Goal: Task Accomplishment & Management: Manage account settings

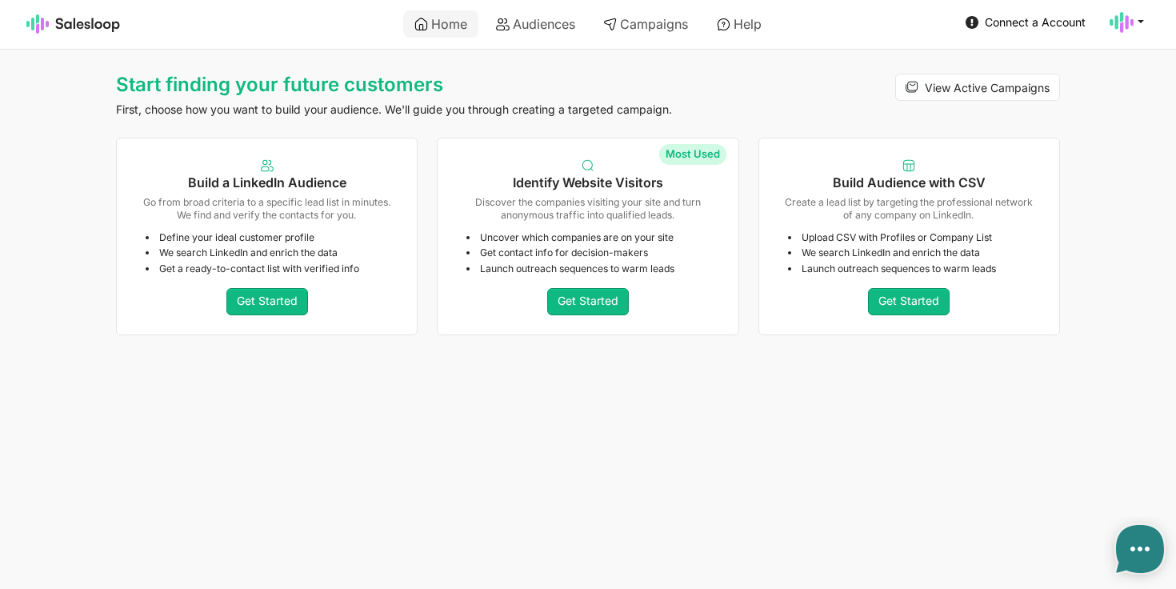
type textarea "x"
click at [1133, 23] on use at bounding box center [1122, 22] width 24 height 21
click at [1013, 67] on link "Account" at bounding box center [1050, 59] width 173 height 27
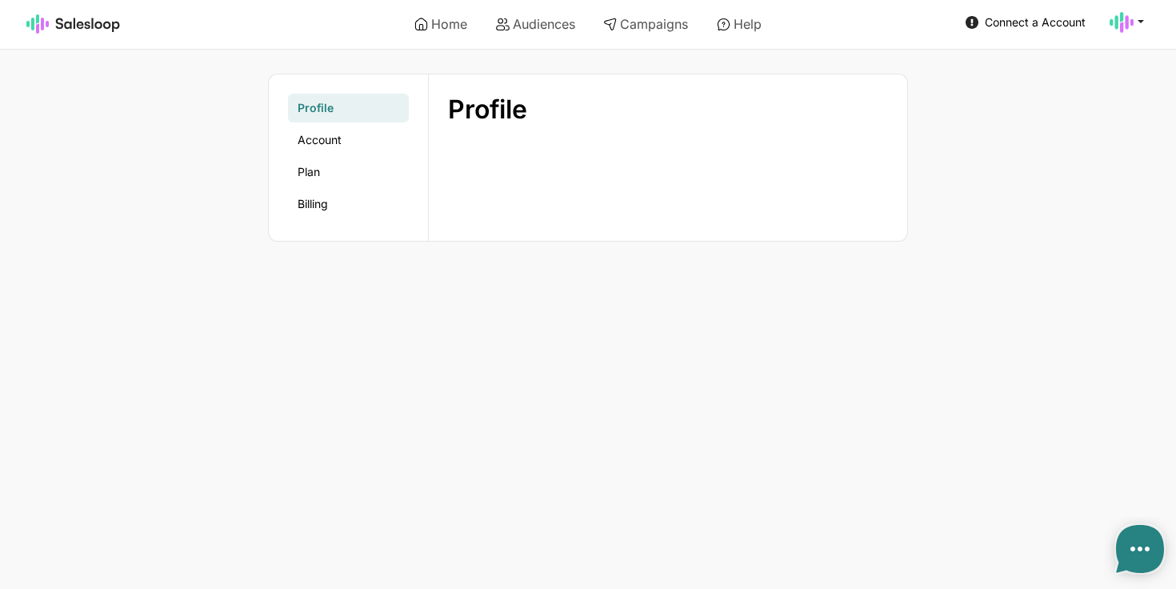
type textarea "x"
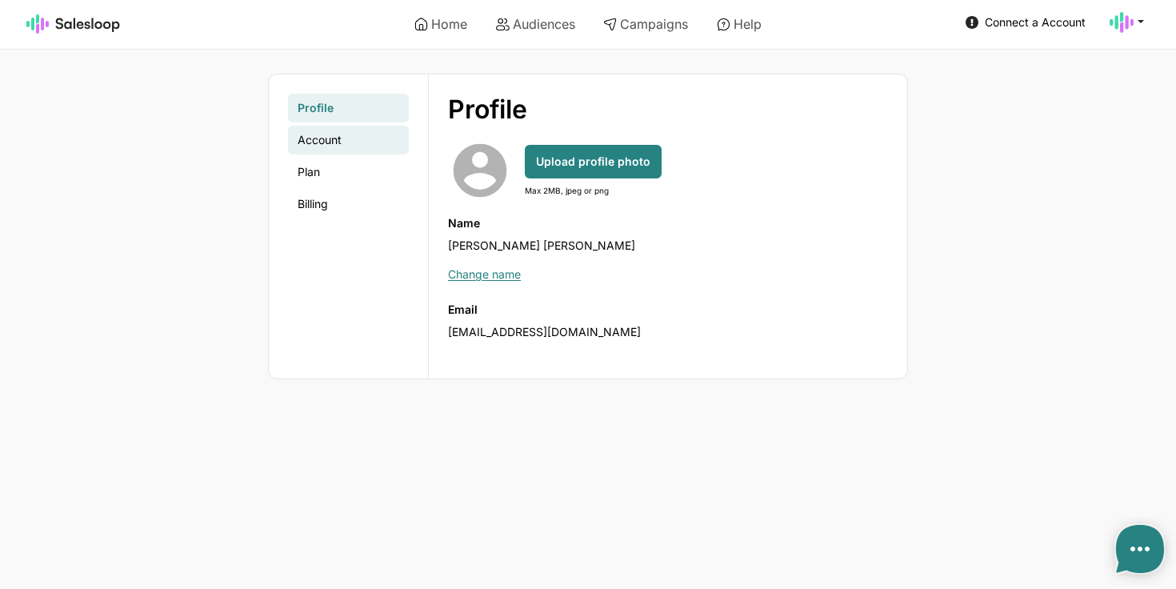
click at [346, 143] on link "Account" at bounding box center [348, 140] width 121 height 29
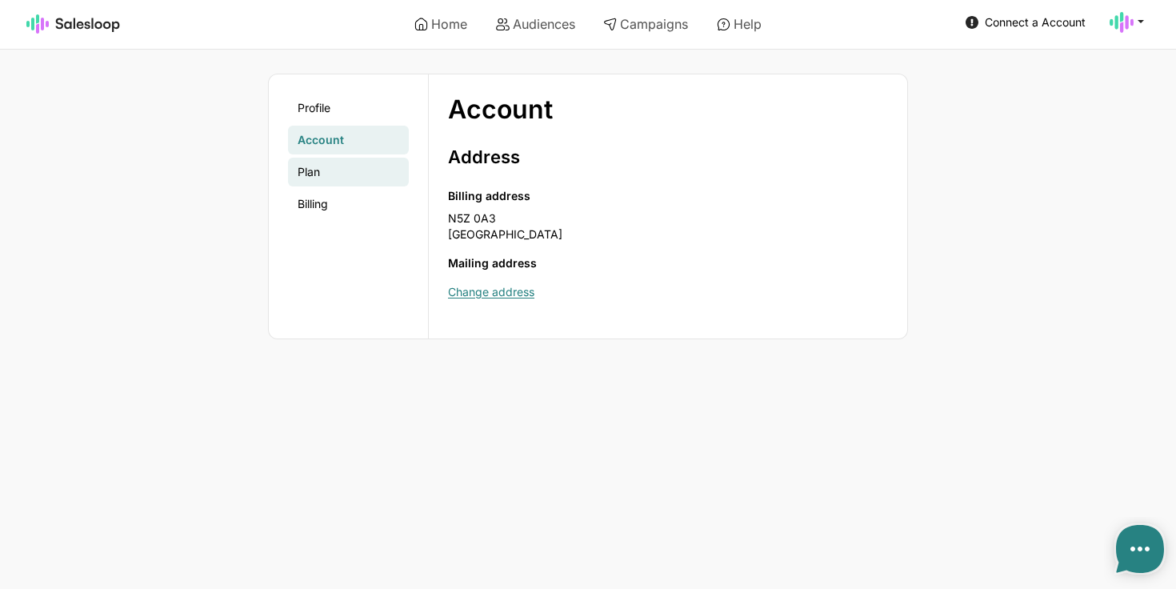
click at [334, 163] on link "Plan" at bounding box center [348, 172] width 121 height 29
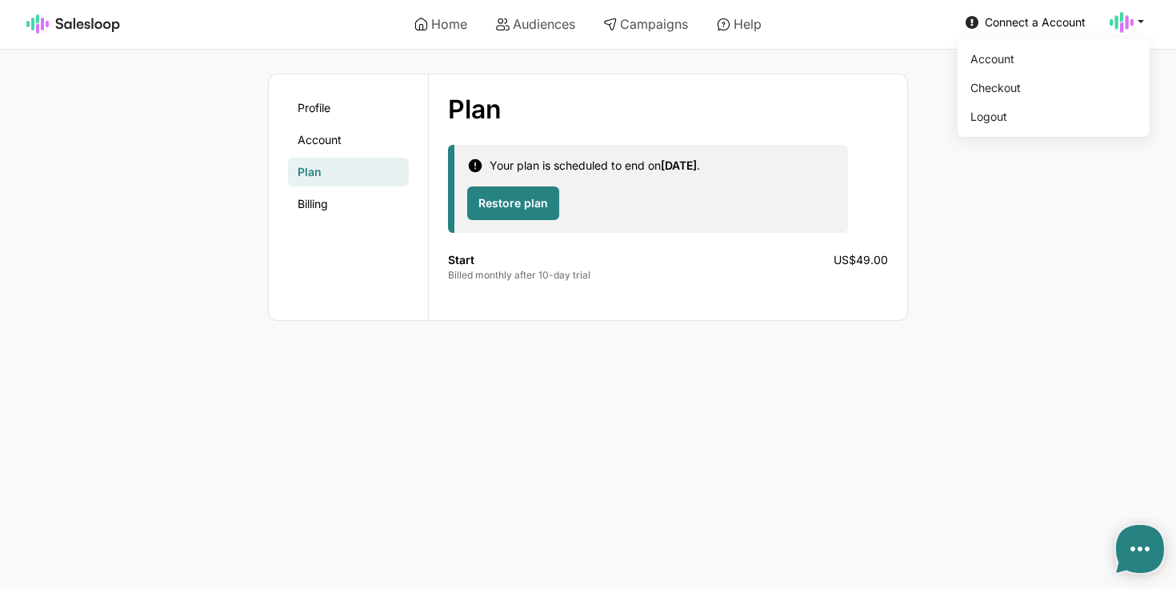
click at [1129, 22] on icon at bounding box center [1122, 22] width 24 height 24
click at [1045, 116] on link "Logout" at bounding box center [1050, 116] width 173 height 27
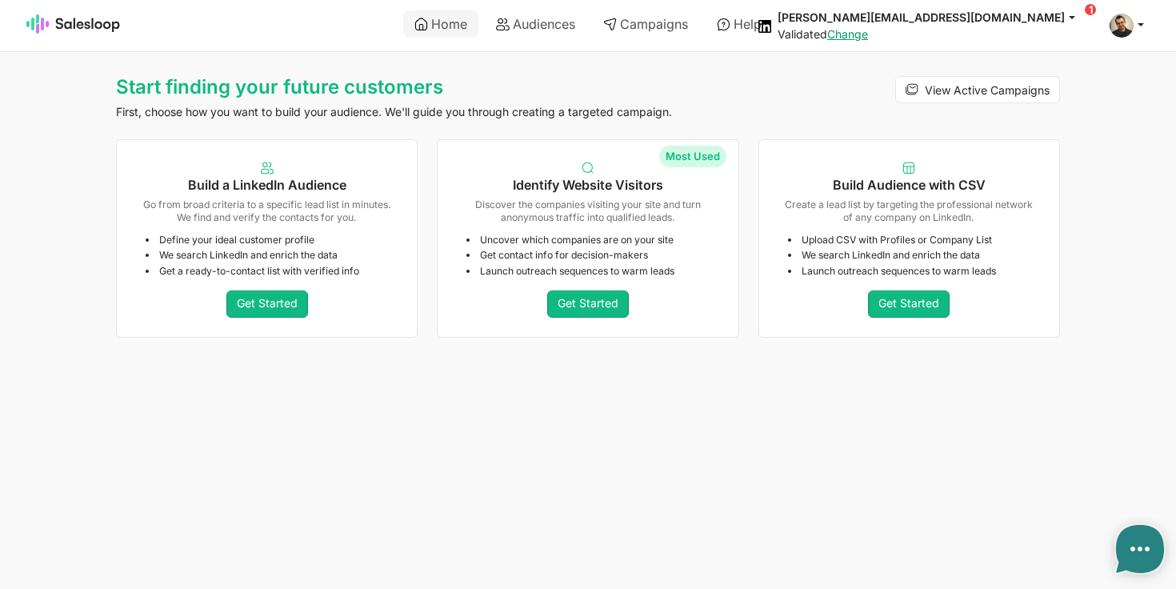
type textarea "x"
click at [1124, 25] on span at bounding box center [1122, 26] width 24 height 24
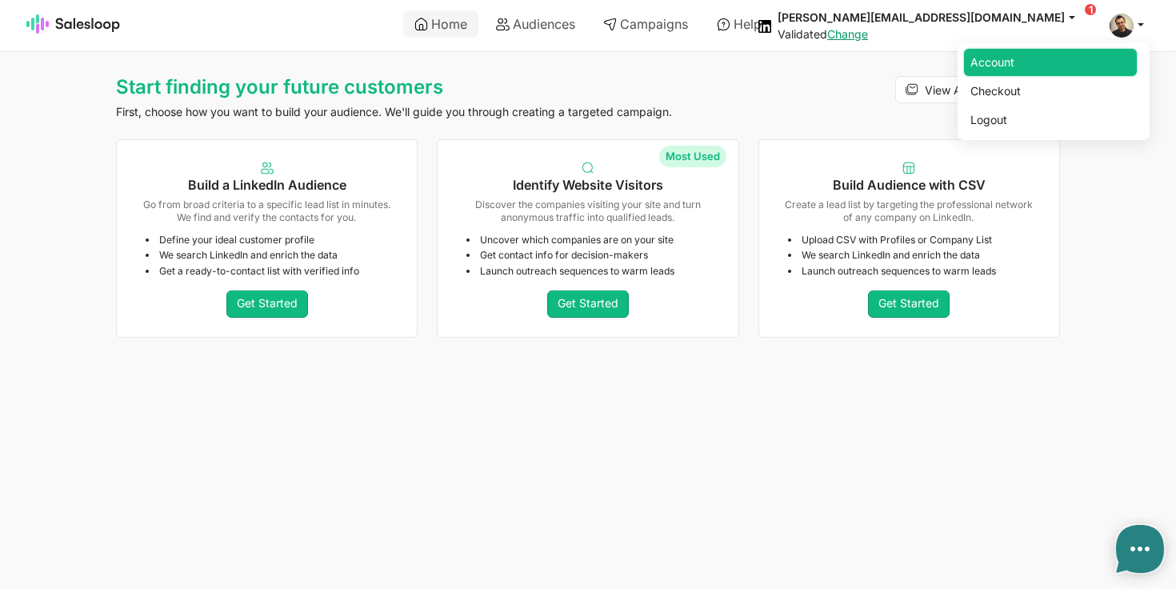
click at [1019, 66] on link "Account" at bounding box center [1050, 62] width 173 height 27
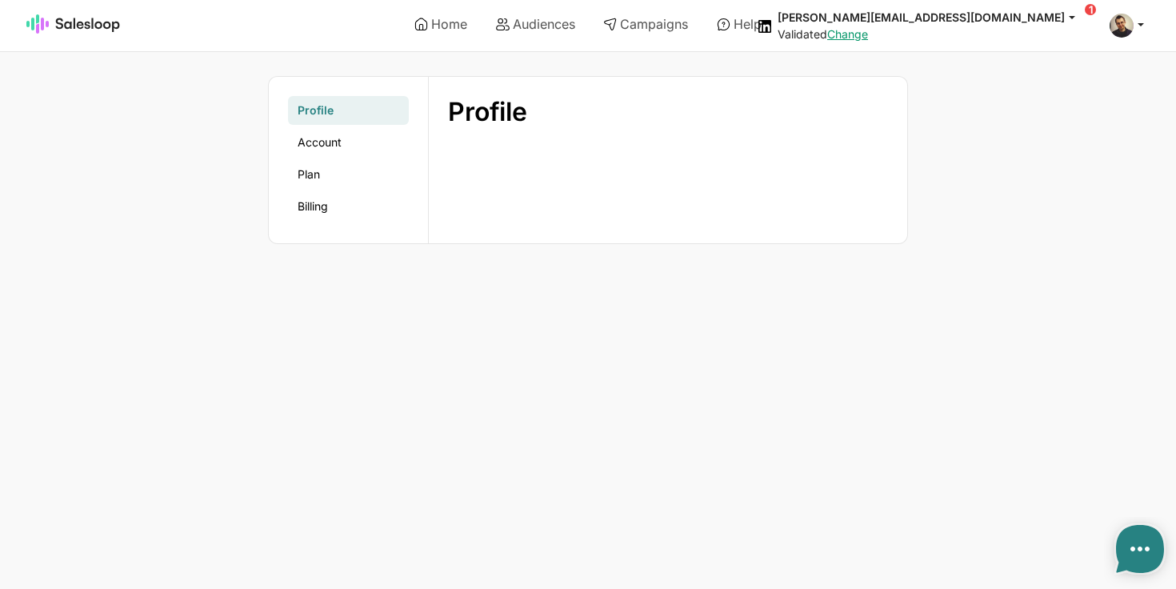
type textarea "x"
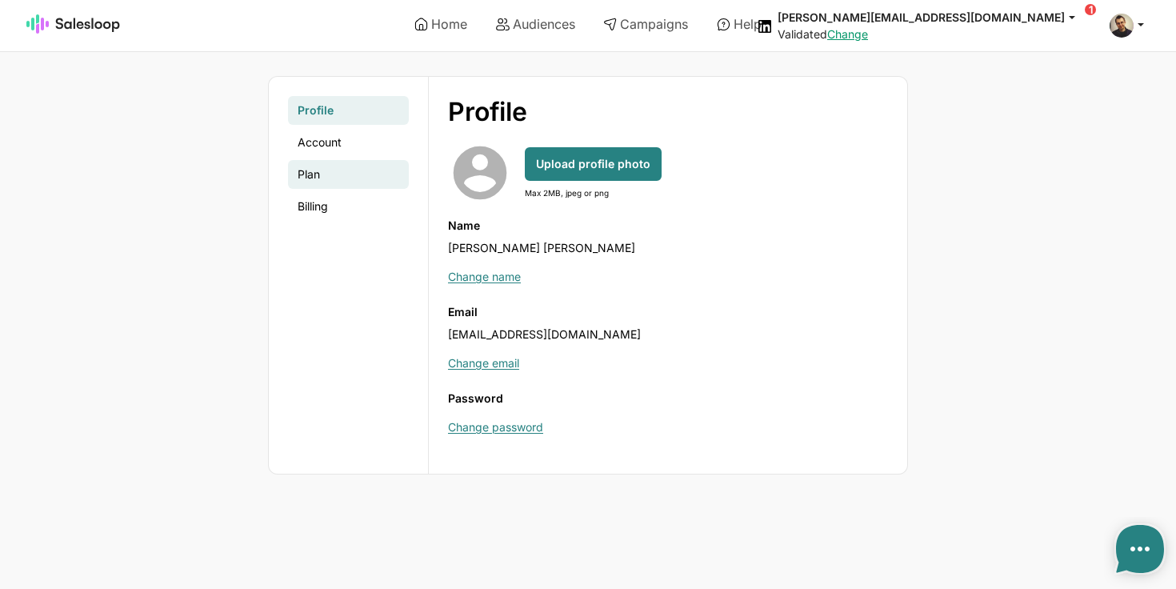
click at [318, 179] on link "Plan" at bounding box center [348, 174] width 121 height 29
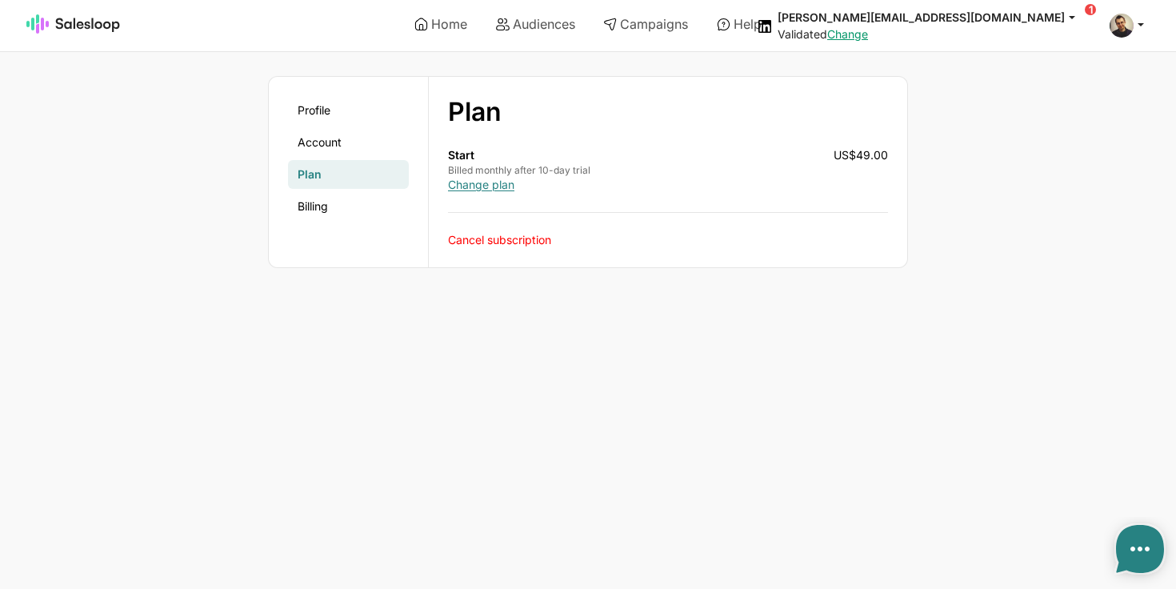
click at [517, 241] on link "Cancel subscription" at bounding box center [499, 240] width 103 height 14
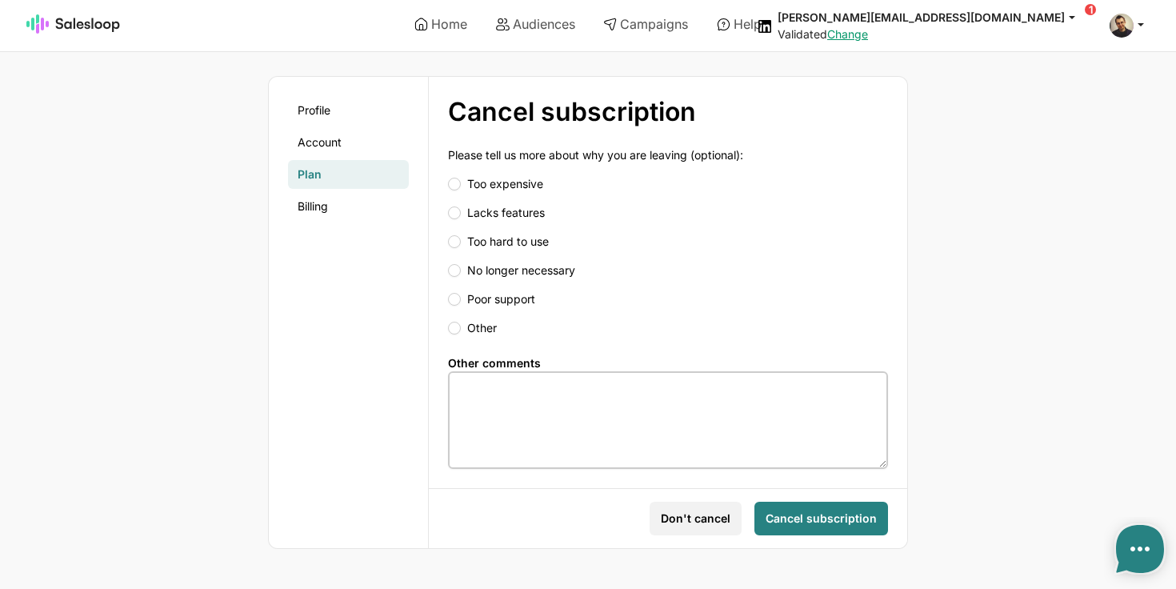
click at [476, 331] on input "Other" at bounding box center [668, 328] width 440 height 16
radio input "true"
click at [816, 523] on span "Cancel subscription" at bounding box center [821, 518] width 111 height 16
